Goal: Task Accomplishment & Management: Use online tool/utility

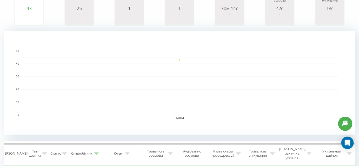
scroll to position [154, 0]
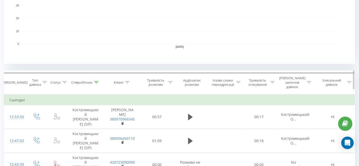
click at [98, 81] on icon at bounding box center [96, 82] width 5 height 3
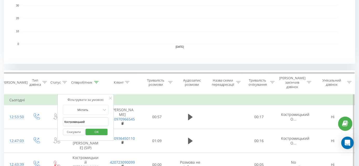
click at [91, 117] on input "Костромицький" at bounding box center [86, 121] width 46 height 9
type input "Бакулін"
click button "OK" at bounding box center [97, 132] width 22 height 6
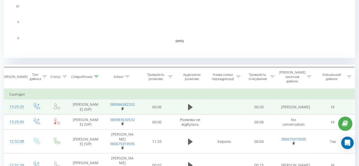
scroll to position [212, 0]
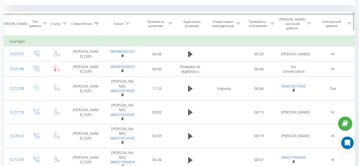
click at [172, 22] on div at bounding box center [170, 24] width 5 height 4
click at [171, 23] on div at bounding box center [170, 24] width 5 height 4
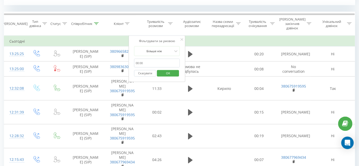
click at [164, 59] on input "text" at bounding box center [157, 63] width 46 height 9
type input "01:00"
click button "OK" at bounding box center [168, 73] width 22 height 6
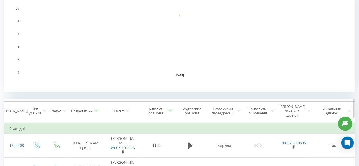
scroll to position [167, 0]
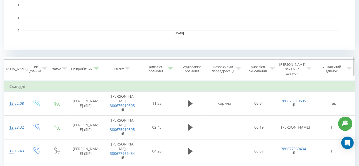
click at [97, 67] on icon at bounding box center [96, 68] width 5 height 3
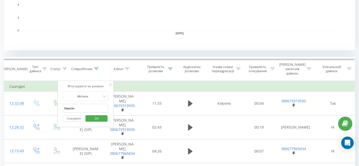
click at [74, 104] on input "Бакулін" at bounding box center [86, 108] width 46 height 9
click at [75, 104] on input "Бакулін" at bounding box center [86, 108] width 46 height 9
type input "Заборська"
click button "OK" at bounding box center [97, 118] width 22 height 6
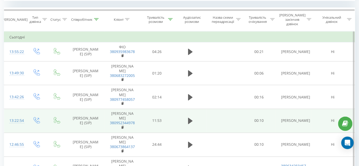
scroll to position [146, 0]
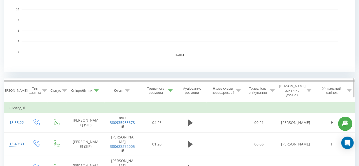
click at [95, 89] on icon at bounding box center [96, 90] width 5 height 3
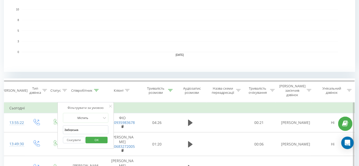
click at [94, 125] on input "Заборська" at bounding box center [86, 129] width 46 height 9
type input "Д"
type input "Лучків"
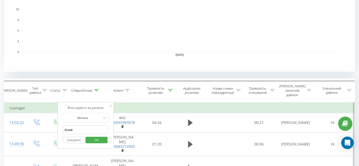
click button "OK" at bounding box center [97, 140] width 22 height 6
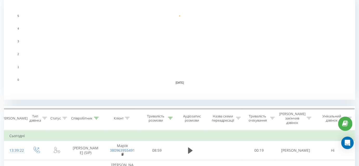
scroll to position [213, 0]
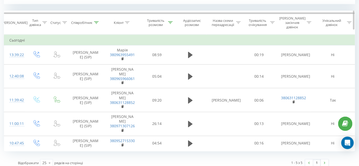
click at [96, 22] on th "Співробітник" at bounding box center [85, 23] width 38 height 24
click at [97, 21] on icon at bounding box center [96, 22] width 5 height 3
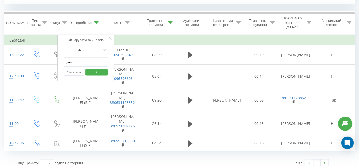
click at [92, 58] on input "Лучків" at bounding box center [86, 62] width 46 height 9
type input "Костромицький"
click button "OK" at bounding box center [97, 72] width 22 height 6
